Goal: Task Accomplishment & Management: Use online tool/utility

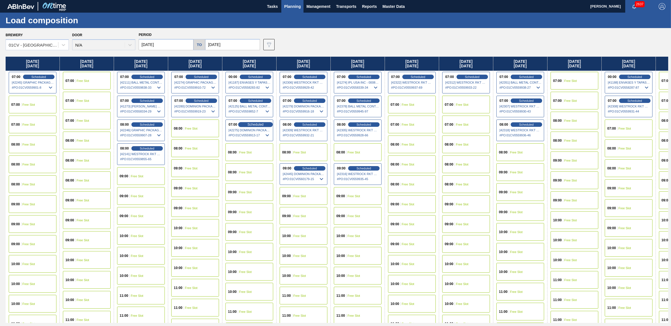
click at [257, 124] on span "Scheduled" at bounding box center [255, 125] width 16 height 4
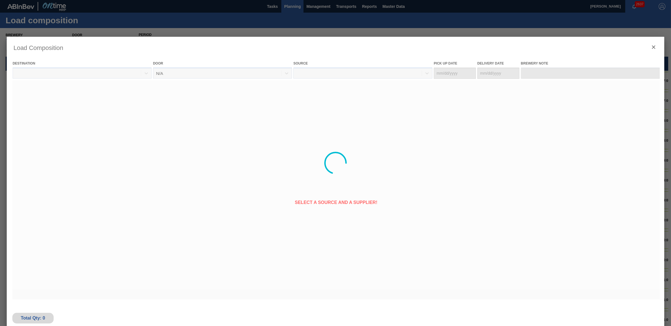
type Date "[DATE]"
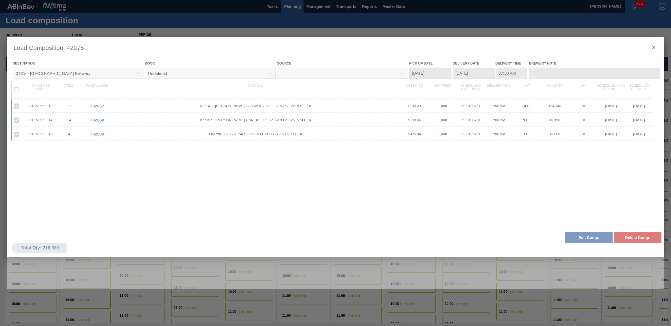
click at [572, 308] on div at bounding box center [335, 163] width 671 height 326
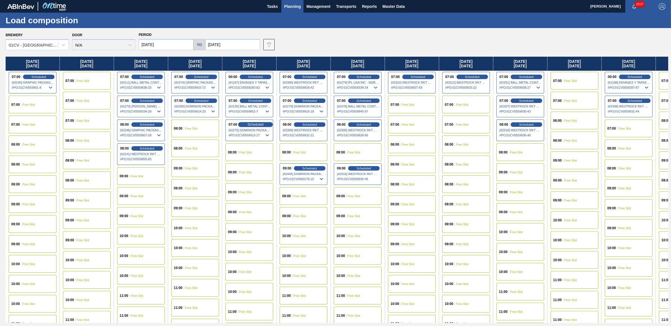
click at [253, 123] on span "Scheduled" at bounding box center [255, 125] width 16 height 4
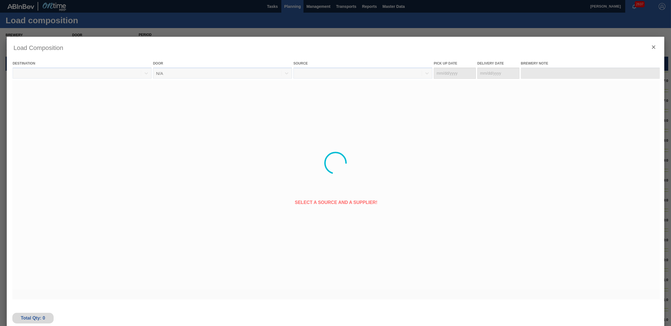
type Date "[DATE]"
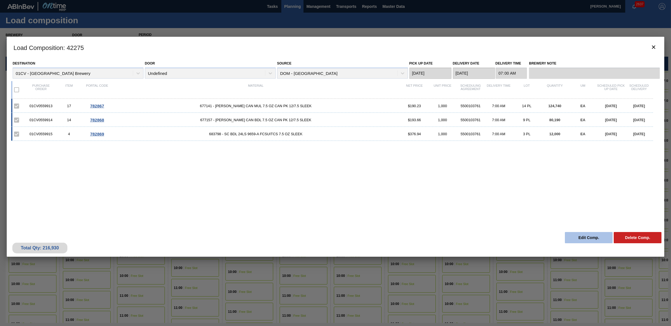
click at [596, 236] on button "Edit Comp." at bounding box center [589, 237] width 48 height 11
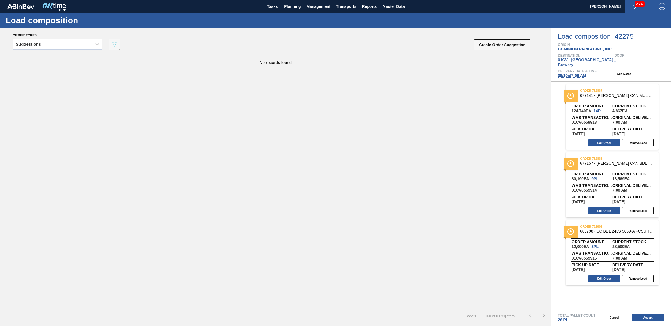
click at [564, 73] on span "[DATE] 7:00 AM" at bounding box center [572, 75] width 28 height 4
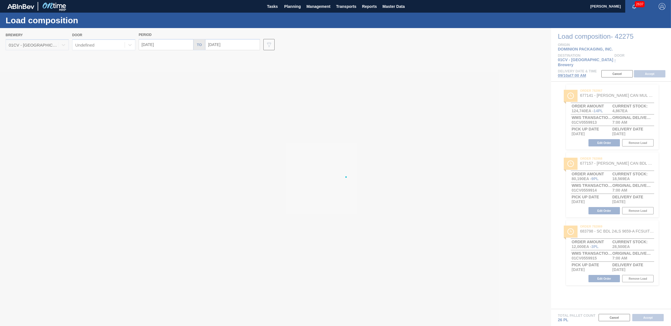
type input "[DATE]"
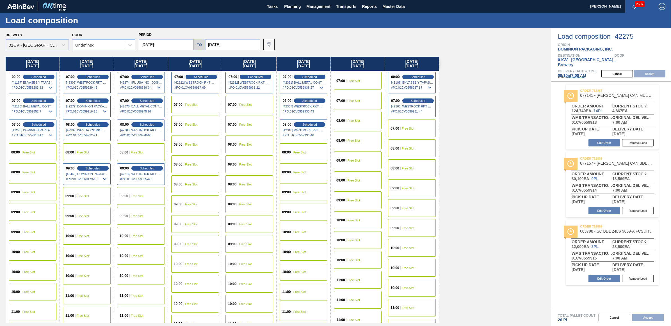
click at [82, 234] on span "Free Slot" at bounding box center [83, 235] width 13 height 3
click at [636, 70] on button "Accept" at bounding box center [649, 73] width 31 height 7
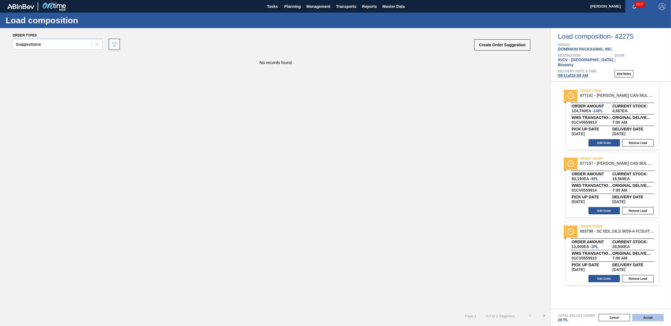
click at [655, 320] on button "Accept" at bounding box center [647, 317] width 31 height 7
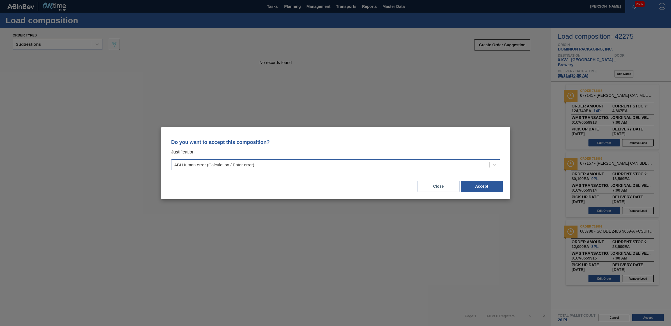
click at [295, 161] on div "ABI Human error (Calculation / Enter error)" at bounding box center [330, 165] width 318 height 8
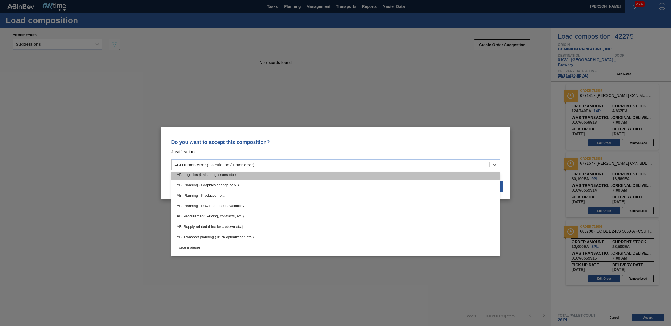
scroll to position [105, 0]
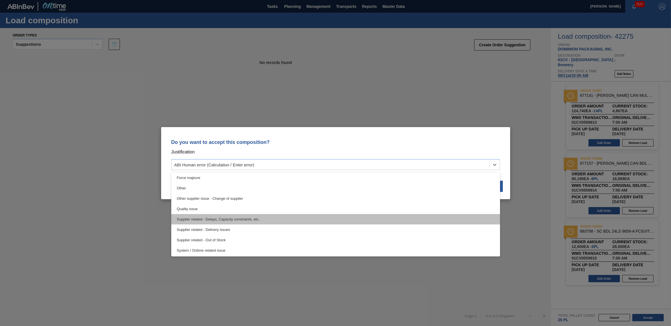
click at [217, 219] on div "Supplier related - Delays, Capacity constraints, etc." at bounding box center [335, 219] width 329 height 10
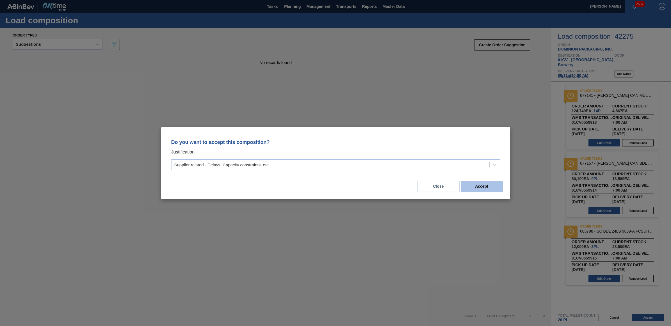
click at [489, 182] on button "Accept" at bounding box center [481, 186] width 42 height 11
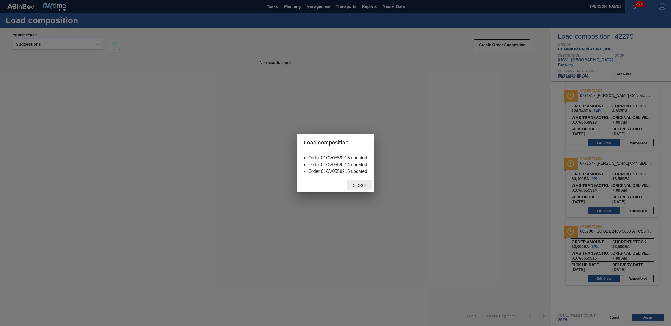
click at [361, 184] on span "Close" at bounding box center [359, 185] width 22 height 4
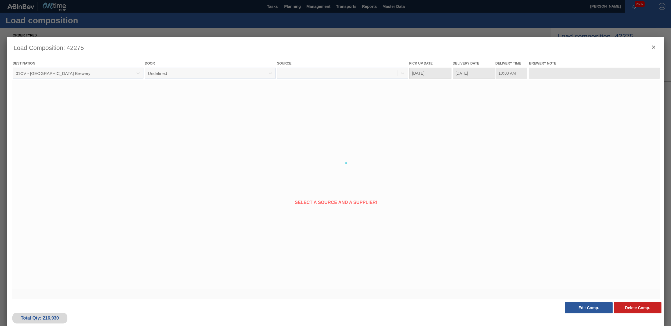
type Date "[DATE]"
